Goal: Task Accomplishment & Management: Use online tool/utility

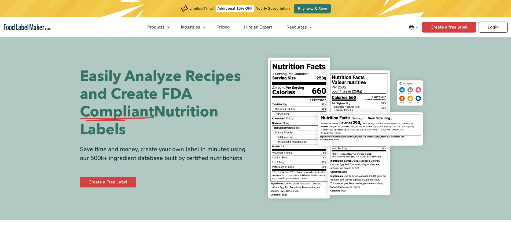
click at [493, 28] on link "Login" at bounding box center [493, 27] width 29 height 11
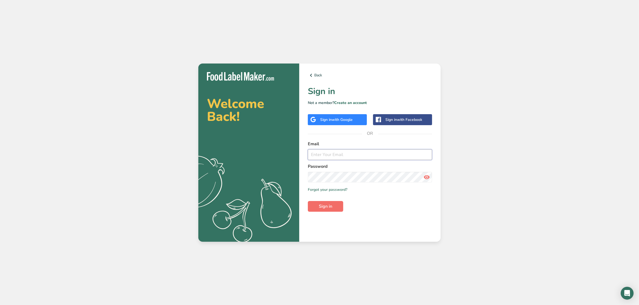
type input "[EMAIL_ADDRESS][DOMAIN_NAME]"
click at [325, 206] on span "Sign in" at bounding box center [325, 206] width 13 height 6
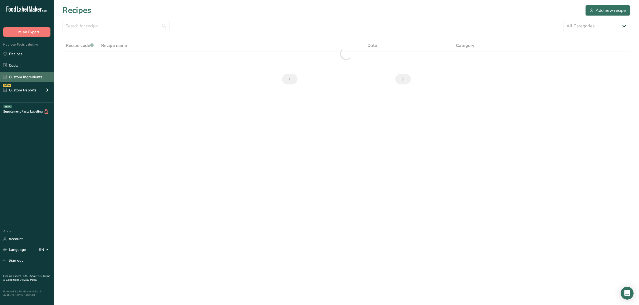
click at [32, 76] on link "Custom Ingredients" at bounding box center [27, 77] width 54 height 10
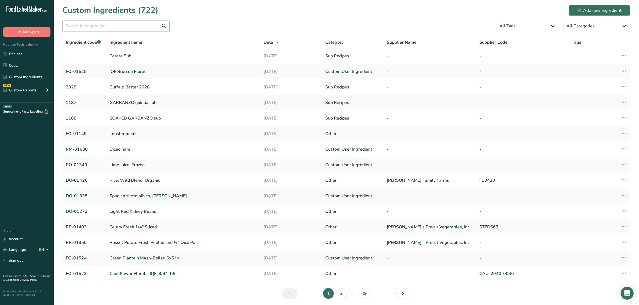
click at [136, 27] on input "text" at bounding box center [115, 26] width 107 height 11
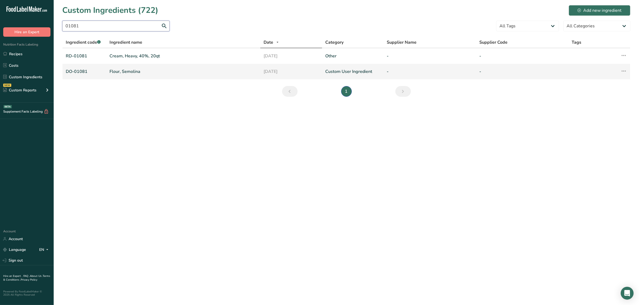
type input "01081"
click at [125, 69] on link "Flour, Semolina" at bounding box center [184, 71] width 148 height 6
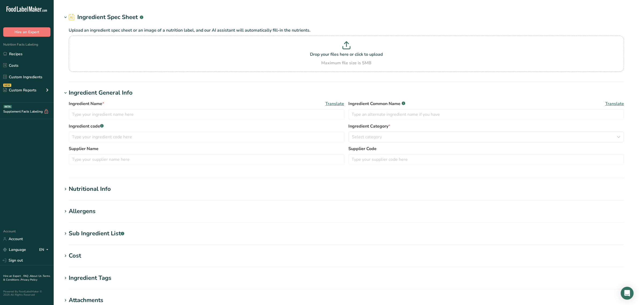
type input "Flour, Semolina"
type input "enriched semolina flour"
type input "DO-01081"
type input "100"
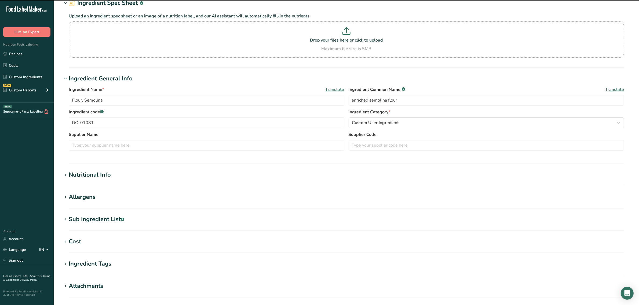
scroll to position [34, 0]
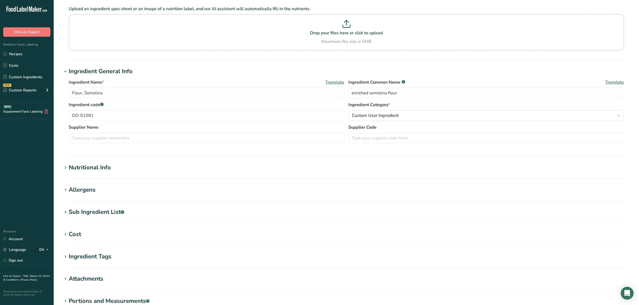
click at [83, 168] on div "Nutritional Info" at bounding box center [90, 167] width 42 height 9
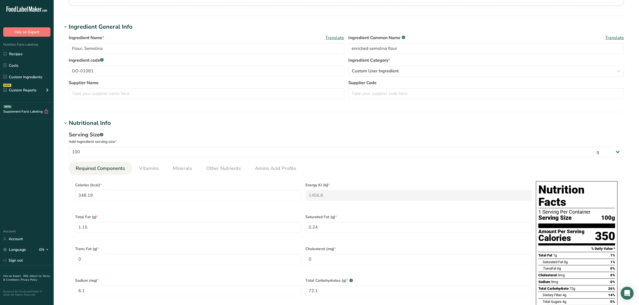
scroll to position [168, 0]
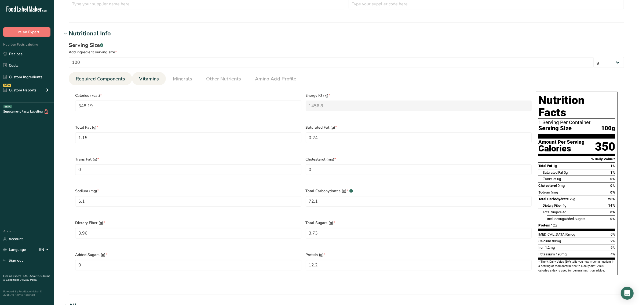
click at [148, 83] on link "Vitamins" at bounding box center [149, 79] width 24 height 14
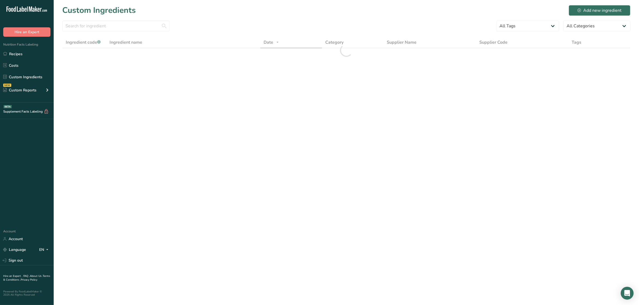
drag, startPoint x: 91, startPoint y: 13, endPoint x: 93, endPoint y: 18, distance: 5.8
click at [91, 13] on h1 "Custom Ingredients" at bounding box center [99, 10] width 74 height 12
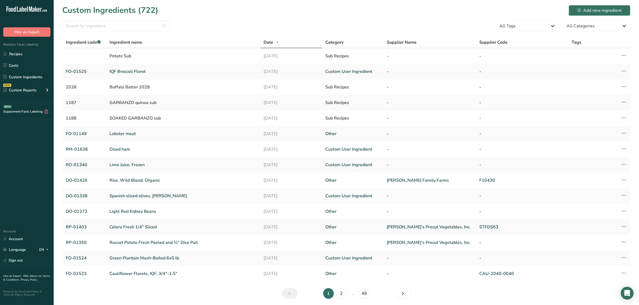
click at [93, 19] on section "Custom Ingredients (722) Add new ingredient All Tags Source of Antioxidants Pre…" at bounding box center [346, 154] width 585 height 308
click at [94, 23] on input "text" at bounding box center [115, 26] width 107 height 11
paste input "01293"
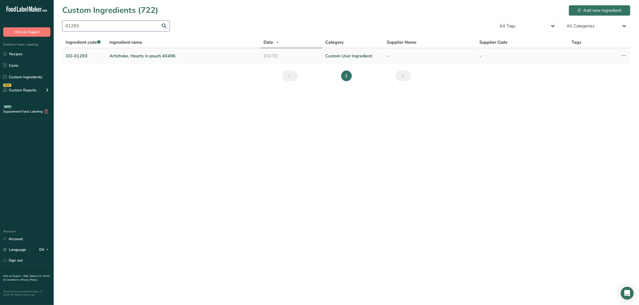
type input "01293"
click at [116, 54] on link "Artichoke, Hearts in pouch 40496" at bounding box center [184, 56] width 148 height 6
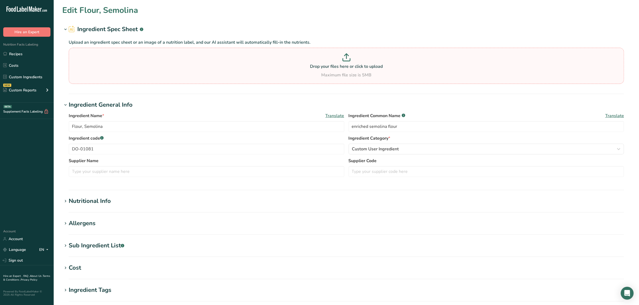
type input "Artichoke, Hearts in pouch 40496"
type input "artichokes"
type input "DO-01293"
type textarea "artichoke hearts, water, salt, citric acid, ascorbic acid"
click at [113, 242] on div "Sub Ingredient List .a-a{fill:#347362;}.b-a{fill:#fff;}" at bounding box center [97, 246] width 56 height 9
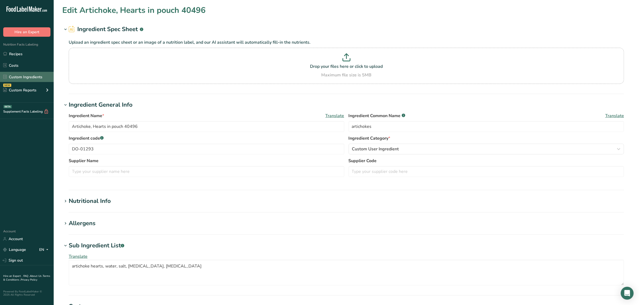
click at [37, 75] on link "Custom Ingredients" at bounding box center [27, 77] width 54 height 10
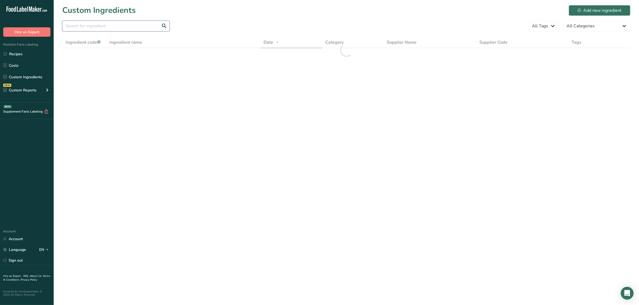
click at [123, 27] on input "text" at bounding box center [115, 26] width 107 height 11
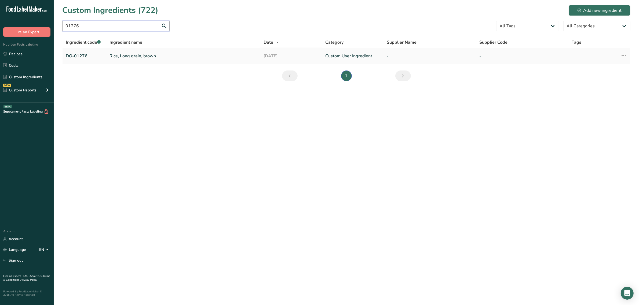
type input "01276"
click at [137, 51] on td "Rice, Long grain, brown" at bounding box center [183, 56] width 154 height 16
click at [136, 54] on link "Rice, Long grain, brown" at bounding box center [184, 56] width 148 height 6
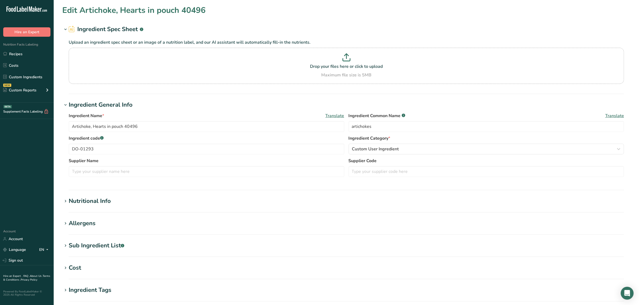
type input "Rice, Long grain, brown"
type input "enriched long grain brown rice"
type input "DO-01276"
click at [105, 242] on div "Sub Ingredient List .a-a{fill:#347362;}.b-a{fill:#fff;}" at bounding box center [97, 246] width 56 height 9
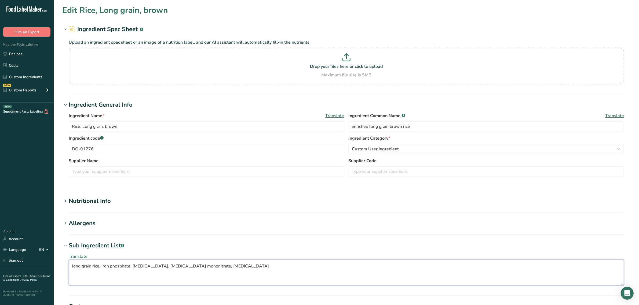
drag, startPoint x: 220, startPoint y: 267, endPoint x: 210, endPoint y: 265, distance: 10.8
click at [210, 265] on textarea "long grain rice, iron phosphate, niacin, thiamine mononitrate, folic acid" at bounding box center [346, 273] width 555 height 26
click at [393, 125] on input "enriched long grain brown rice" at bounding box center [487, 126] width 276 height 11
type input "enriched long grain brown rice"
